Goal: Transaction & Acquisition: Purchase product/service

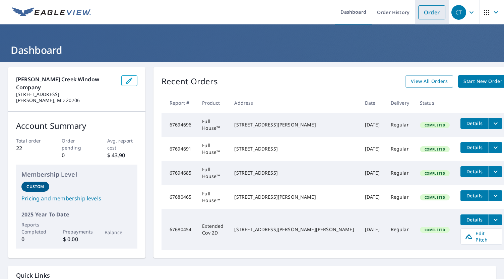
click at [427, 15] on link "Order" at bounding box center [431, 12] width 27 height 14
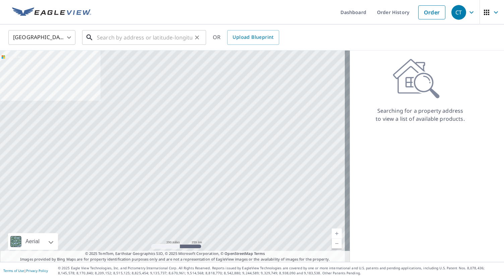
click at [114, 39] on input "text" at bounding box center [144, 37] width 95 height 19
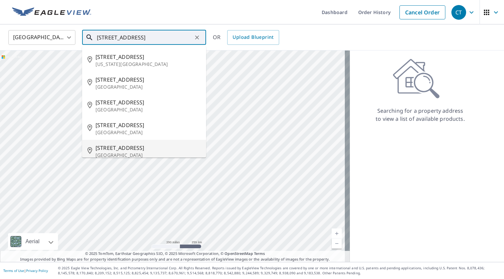
click at [130, 150] on span "[STREET_ADDRESS]" at bounding box center [147, 148] width 105 height 8
type input "[STREET_ADDRESS]"
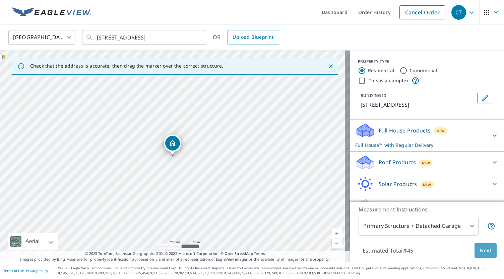
click at [484, 251] on span "Next" at bounding box center [485, 251] width 11 height 8
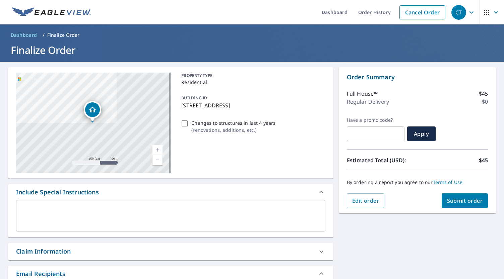
click at [463, 200] on span "Submit order" at bounding box center [465, 200] width 36 height 7
checkbox input "true"
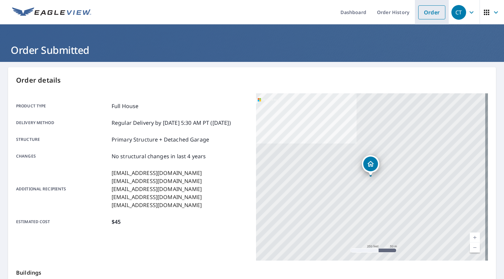
click at [429, 11] on link "Order" at bounding box center [431, 12] width 27 height 14
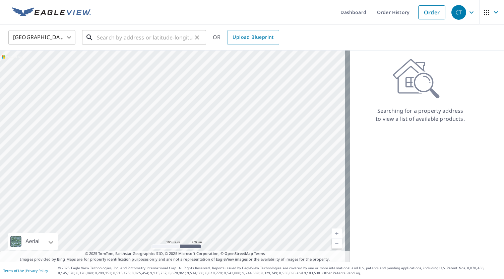
click at [124, 35] on input "text" at bounding box center [144, 37] width 95 height 19
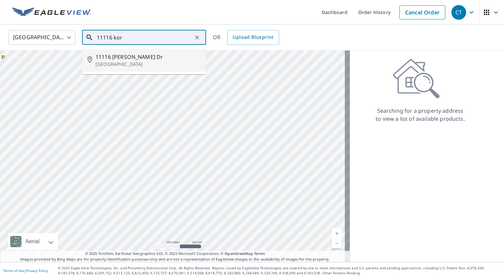
click at [138, 59] on span "11116 [PERSON_NAME] Dr" at bounding box center [147, 57] width 105 height 8
type input "[STREET_ADDRESS][PERSON_NAME][PERSON_NAME]"
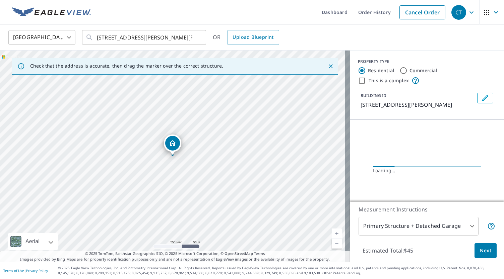
click at [482, 251] on span "Next" at bounding box center [485, 251] width 11 height 8
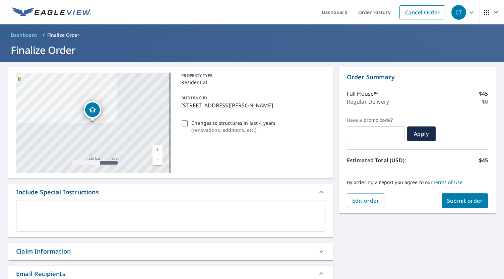
click at [464, 199] on span "Submit order" at bounding box center [465, 200] width 36 height 7
checkbox input "true"
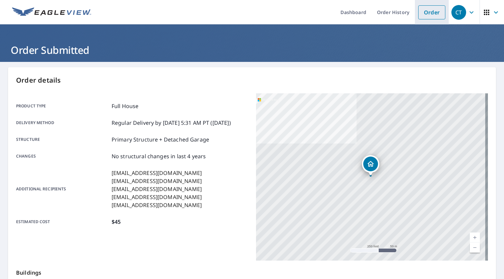
click at [428, 12] on link "Order" at bounding box center [431, 12] width 27 height 14
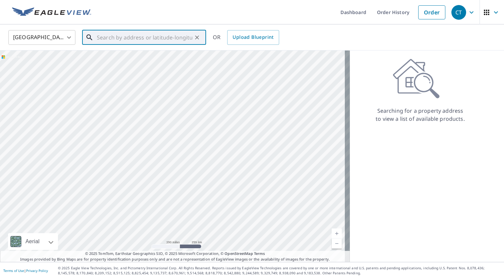
click at [133, 38] on input "text" at bounding box center [144, 37] width 95 height 19
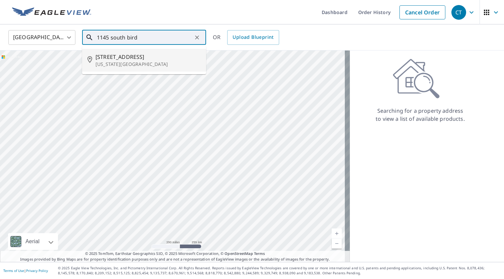
click at [131, 61] on p "[US_STATE][GEOGRAPHIC_DATA]" at bounding box center [147, 64] width 105 height 7
type input "[STREET_ADDRESS][US_STATE]"
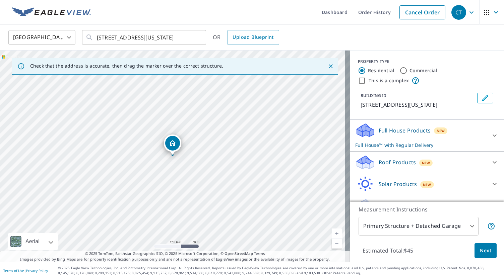
scroll to position [22, 0]
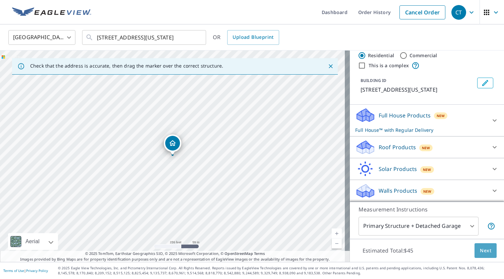
click at [480, 254] on span "Next" at bounding box center [485, 251] width 11 height 8
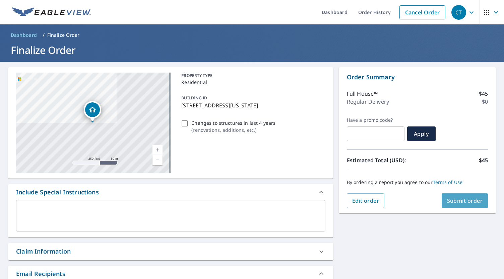
click at [458, 202] on span "Submit order" at bounding box center [465, 200] width 36 height 7
checkbox input "true"
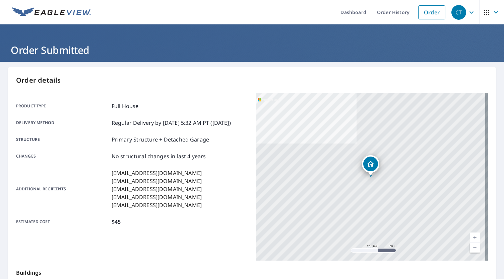
click at [467, 9] on icon "button" at bounding box center [471, 12] width 8 height 8
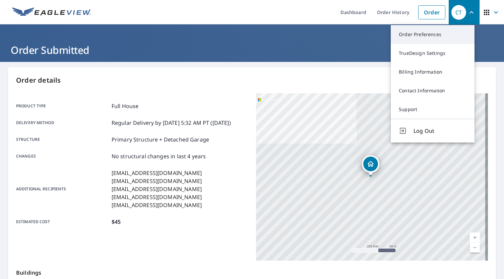
click at [433, 35] on link "Order Preferences" at bounding box center [433, 34] width 84 height 19
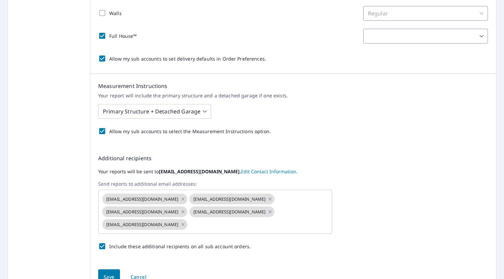
scroll to position [248, 0]
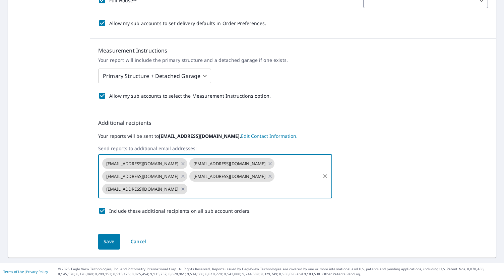
click at [188, 190] on input "text" at bounding box center [253, 189] width 131 height 13
type input "[EMAIL_ADDRESS][DOMAIN_NAME]"
click at [110, 238] on span "Save" at bounding box center [109, 242] width 11 height 8
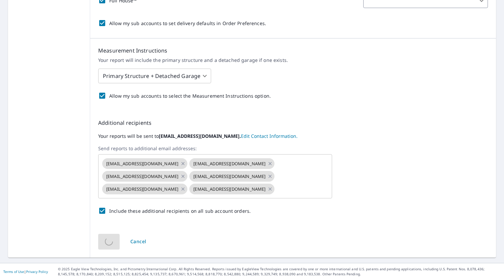
scroll to position [0, 0]
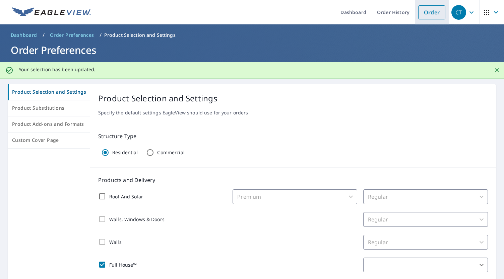
click at [423, 12] on link "Order" at bounding box center [431, 12] width 27 height 14
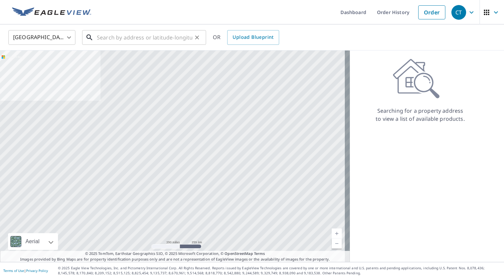
click at [162, 37] on input "text" at bounding box center [144, 37] width 95 height 19
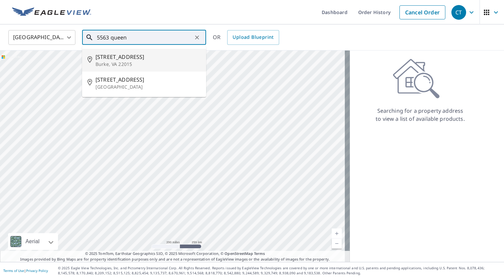
click at [125, 61] on p "Burke, VA 22015" at bounding box center [147, 64] width 105 height 7
type input "[STREET_ADDRESS][PERSON_NAME]"
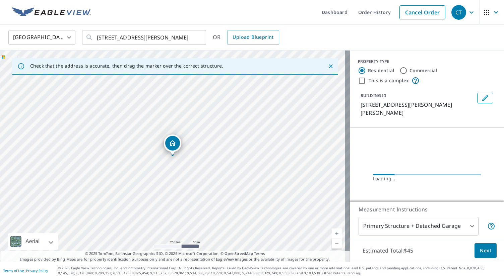
click at [480, 250] on span "Next" at bounding box center [485, 251] width 11 height 8
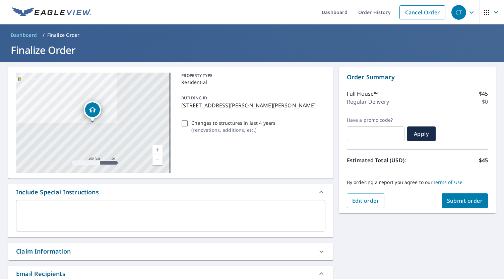
click at [457, 204] on span "Submit order" at bounding box center [465, 200] width 36 height 7
checkbox input "true"
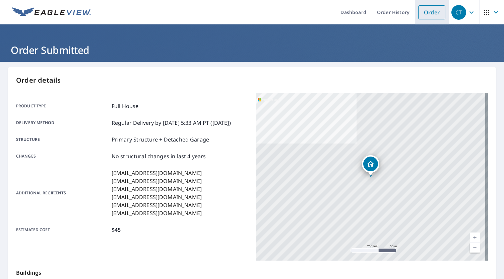
click at [422, 13] on link "Order" at bounding box center [431, 12] width 27 height 14
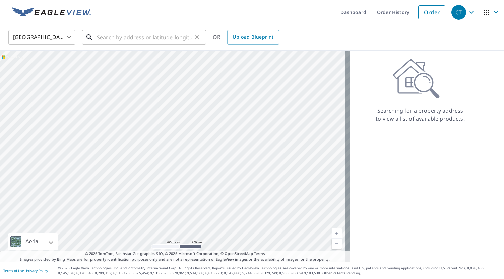
click at [162, 40] on input "text" at bounding box center [144, 37] width 95 height 19
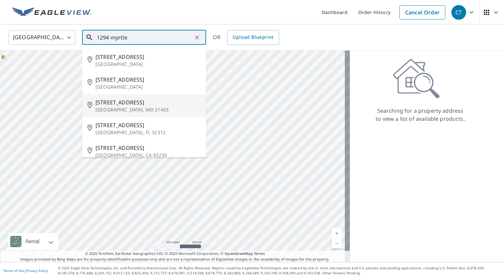
click at [122, 108] on p "[GEOGRAPHIC_DATA], MD 21403" at bounding box center [147, 110] width 105 height 7
type input "[STREET_ADDRESS]"
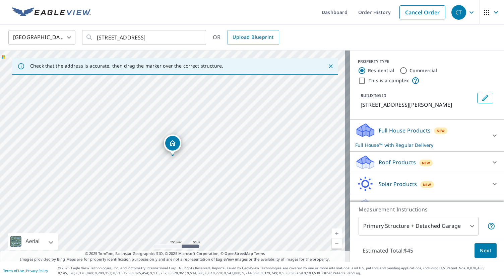
click at [483, 255] on button "Next" at bounding box center [485, 251] width 22 height 15
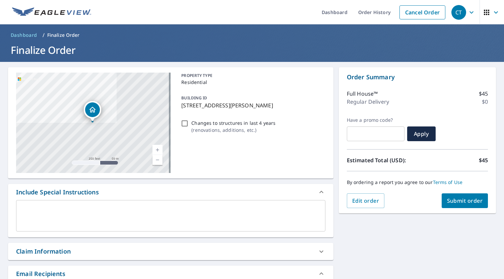
click at [459, 197] on button "Submit order" at bounding box center [465, 201] width 47 height 15
checkbox input "true"
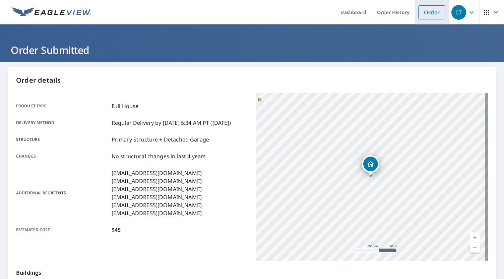
click at [429, 10] on link "Order" at bounding box center [431, 12] width 27 height 14
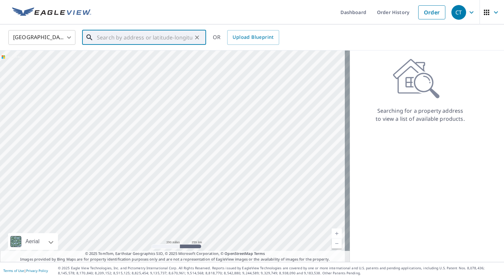
click at [172, 37] on input "text" at bounding box center [144, 37] width 95 height 19
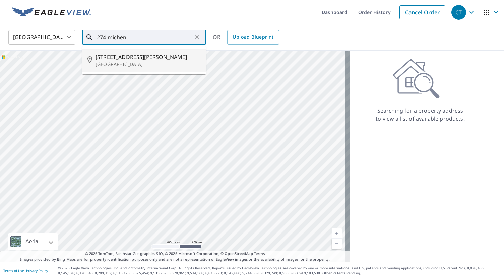
click at [128, 61] on p "[GEOGRAPHIC_DATA]" at bounding box center [147, 64] width 105 height 7
type input "[STREET_ADDRESS][PERSON_NAME]"
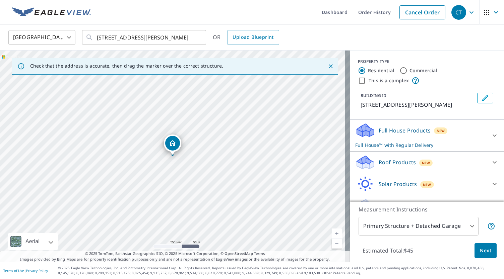
click at [480, 252] on span "Next" at bounding box center [485, 251] width 11 height 8
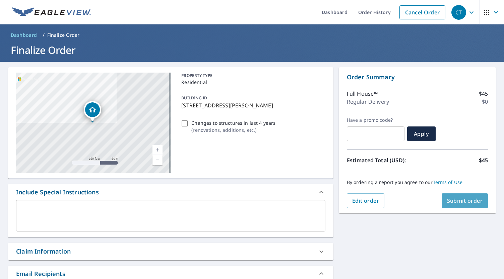
click at [456, 204] on span "Submit order" at bounding box center [465, 200] width 36 height 7
checkbox input "true"
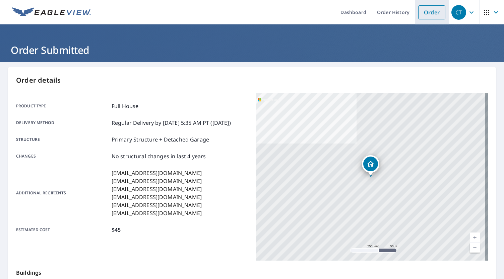
click at [426, 9] on link "Order" at bounding box center [431, 12] width 27 height 14
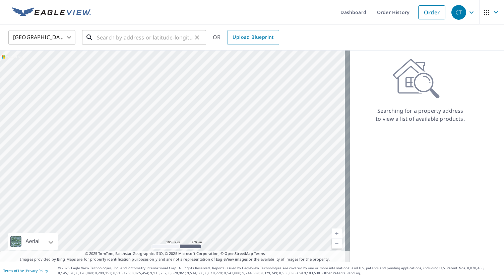
click at [164, 40] on input "text" at bounding box center [144, 37] width 95 height 19
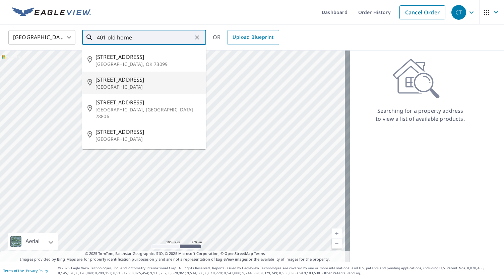
click at [117, 79] on span "[STREET_ADDRESS]" at bounding box center [147, 80] width 105 height 8
type input "[STREET_ADDRESS]"
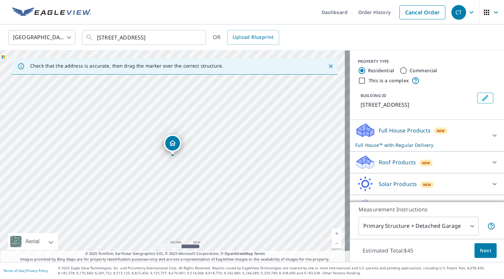
click at [484, 258] on button "Next" at bounding box center [485, 251] width 22 height 15
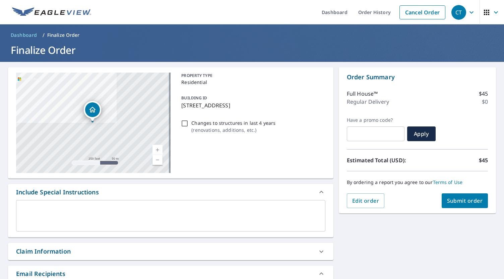
click at [458, 200] on span "Submit order" at bounding box center [465, 200] width 36 height 7
checkbox input "true"
